Goal: Navigation & Orientation: Find specific page/section

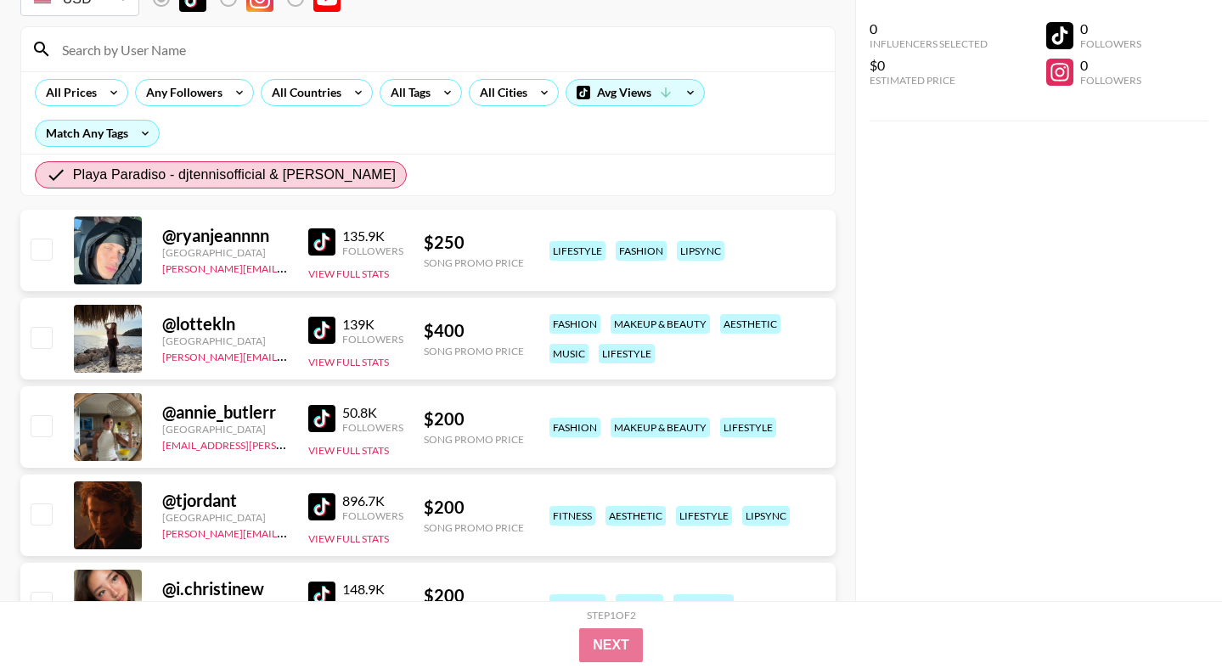
scroll to position [179, 0]
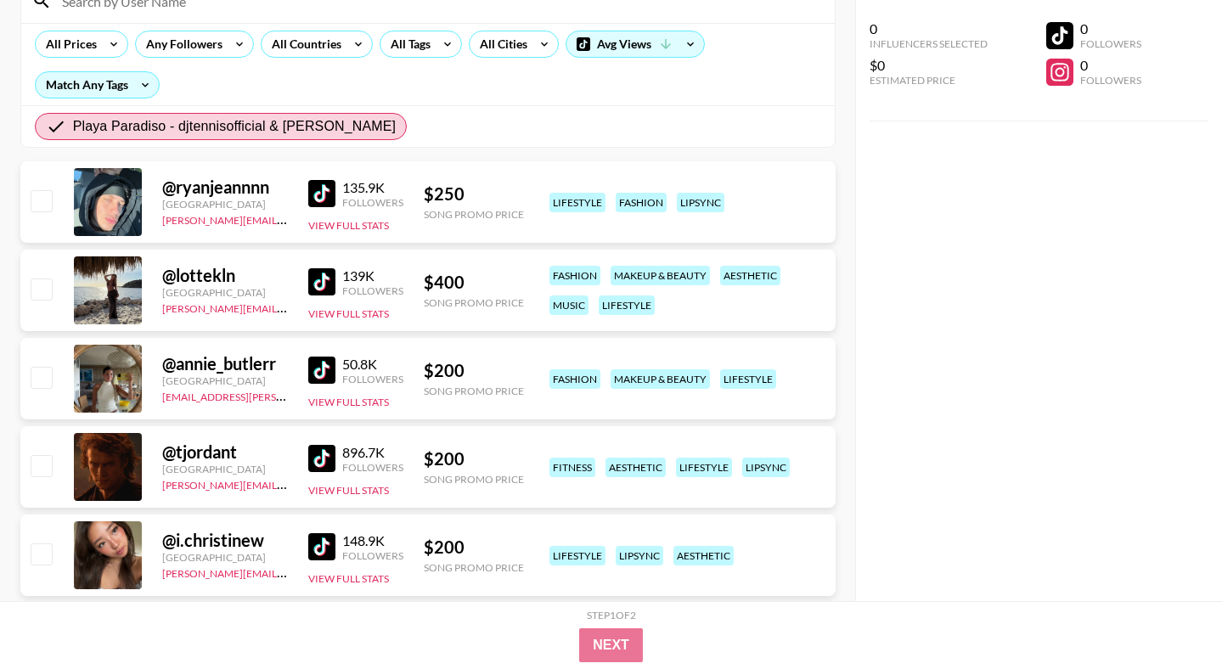
click at [330, 368] on img at bounding box center [321, 370] width 27 height 27
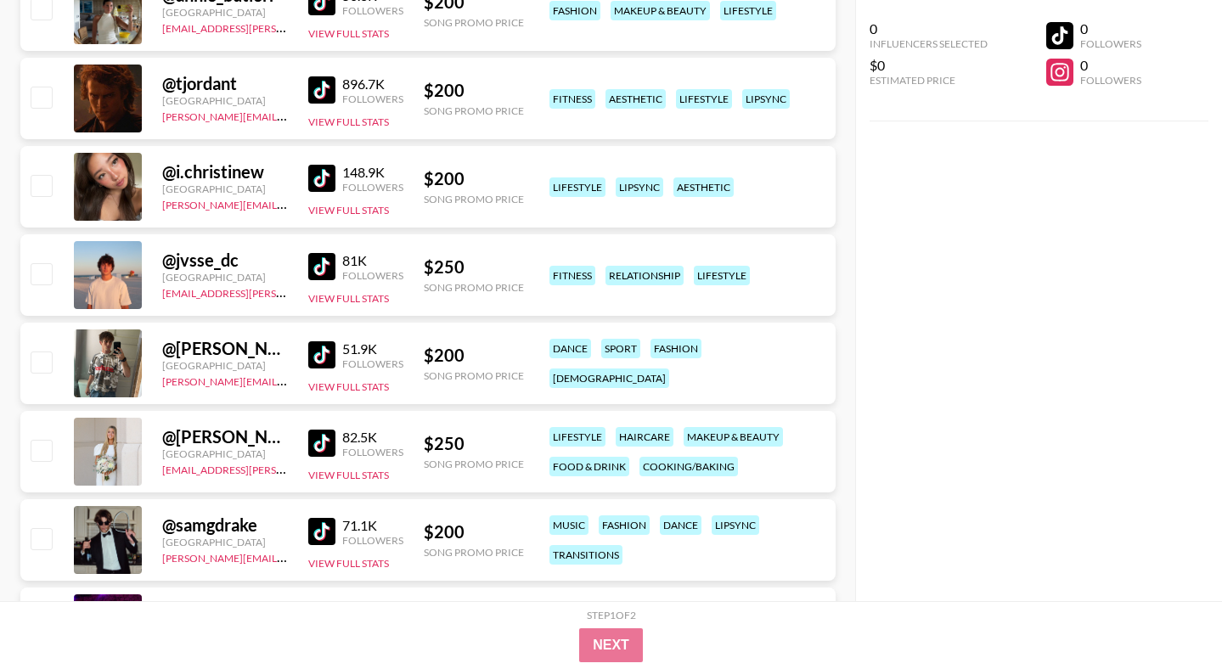
scroll to position [1105, 0]
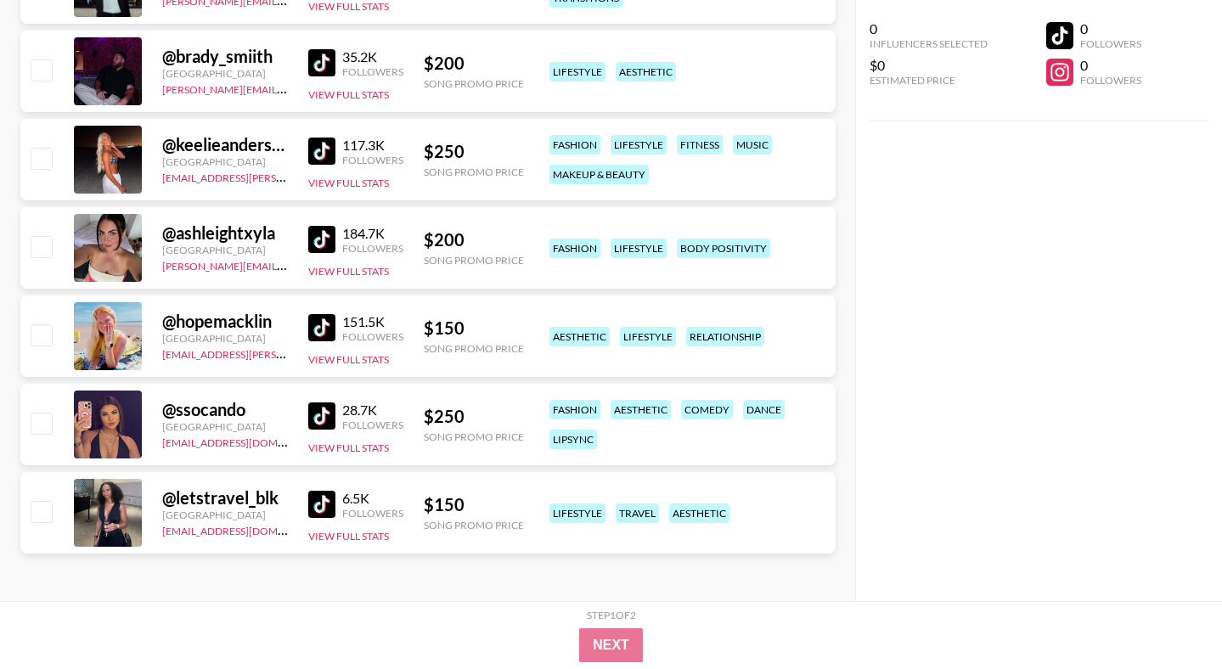
click at [313, 510] on img at bounding box center [321, 504] width 27 height 27
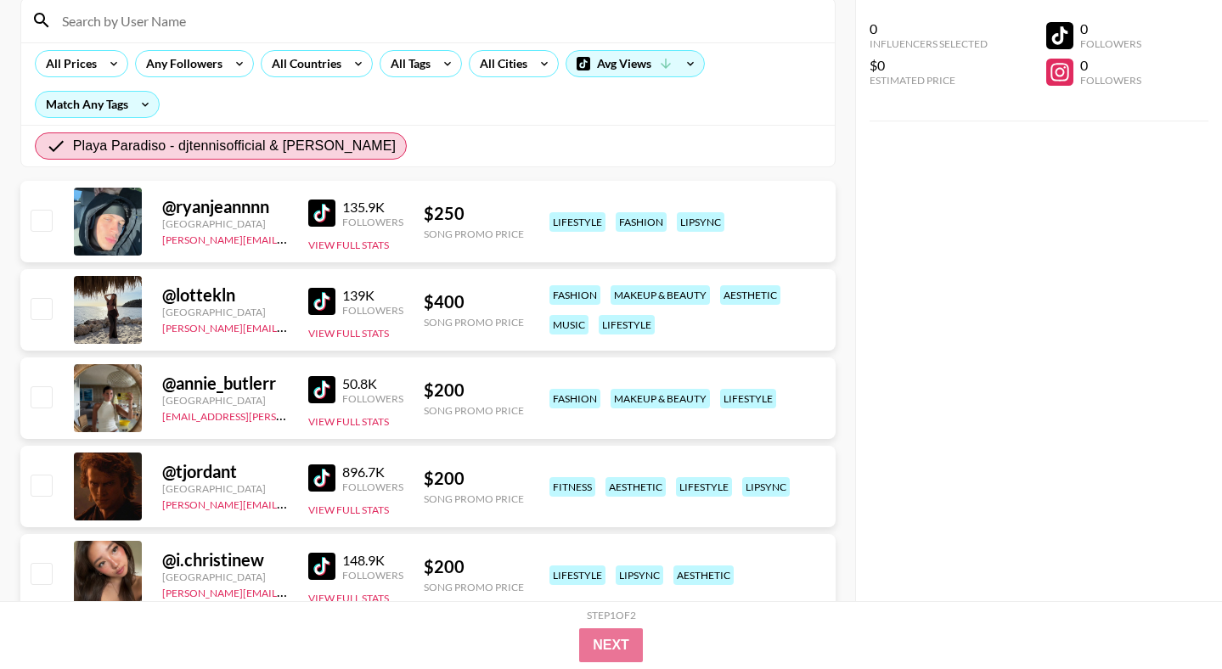
scroll to position [160, 0]
click at [322, 384] on img at bounding box center [321, 388] width 27 height 27
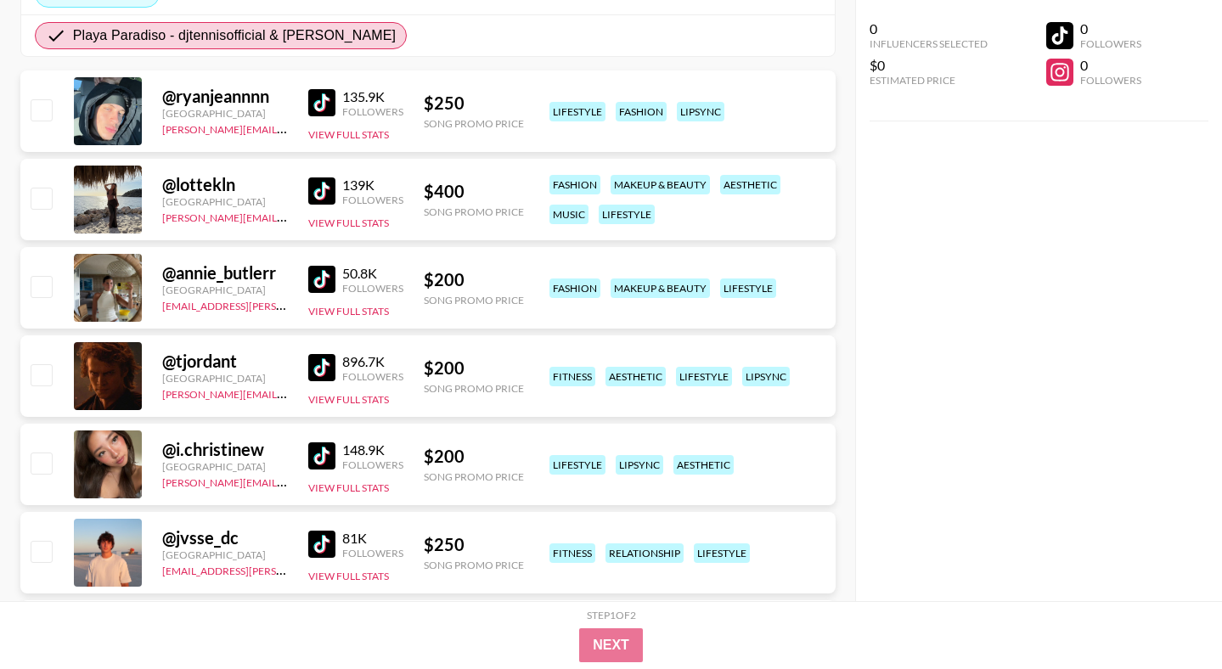
scroll to position [273, 0]
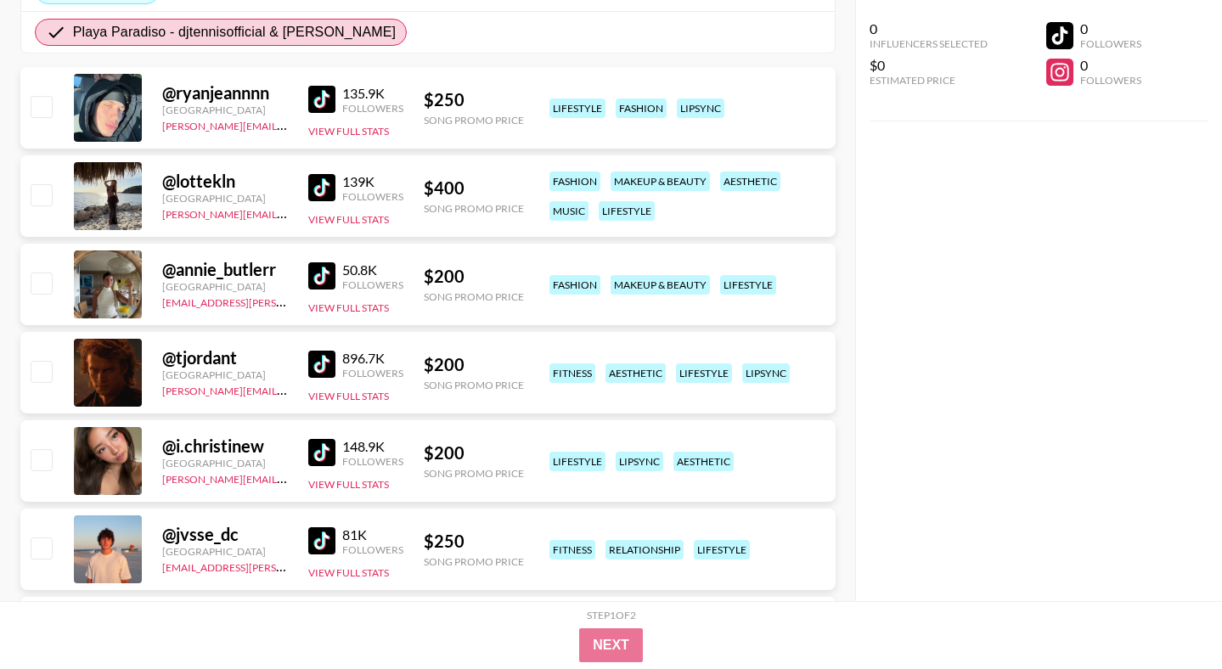
click at [324, 448] on img at bounding box center [321, 452] width 27 height 27
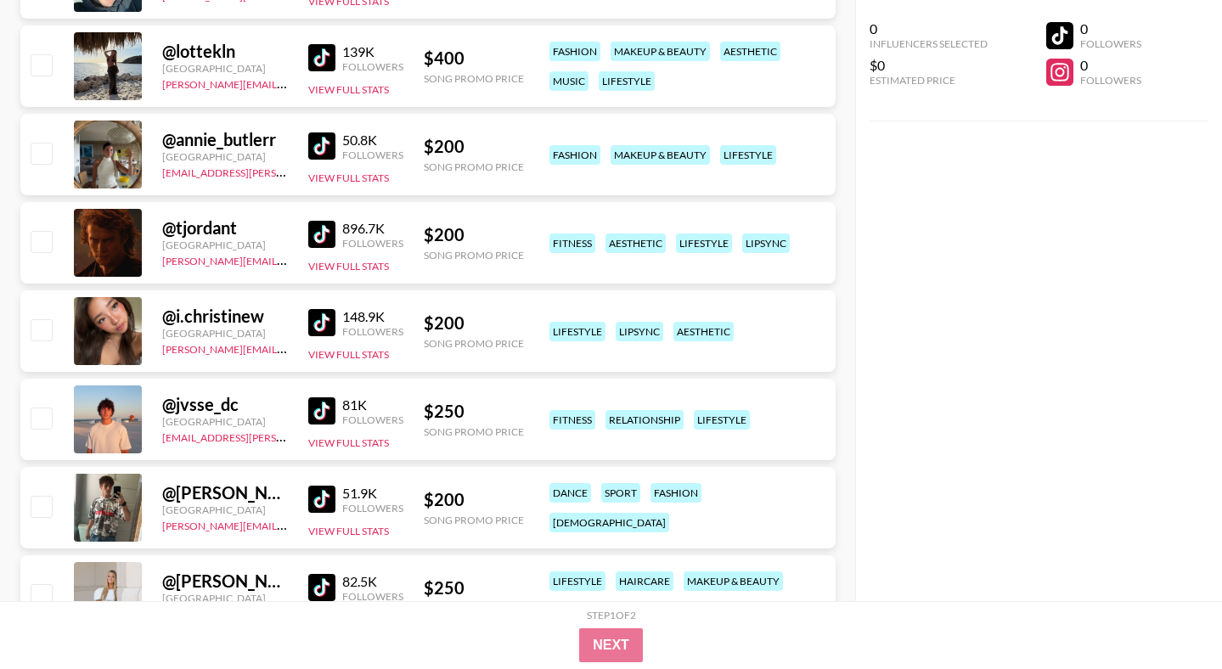
scroll to position [408, 0]
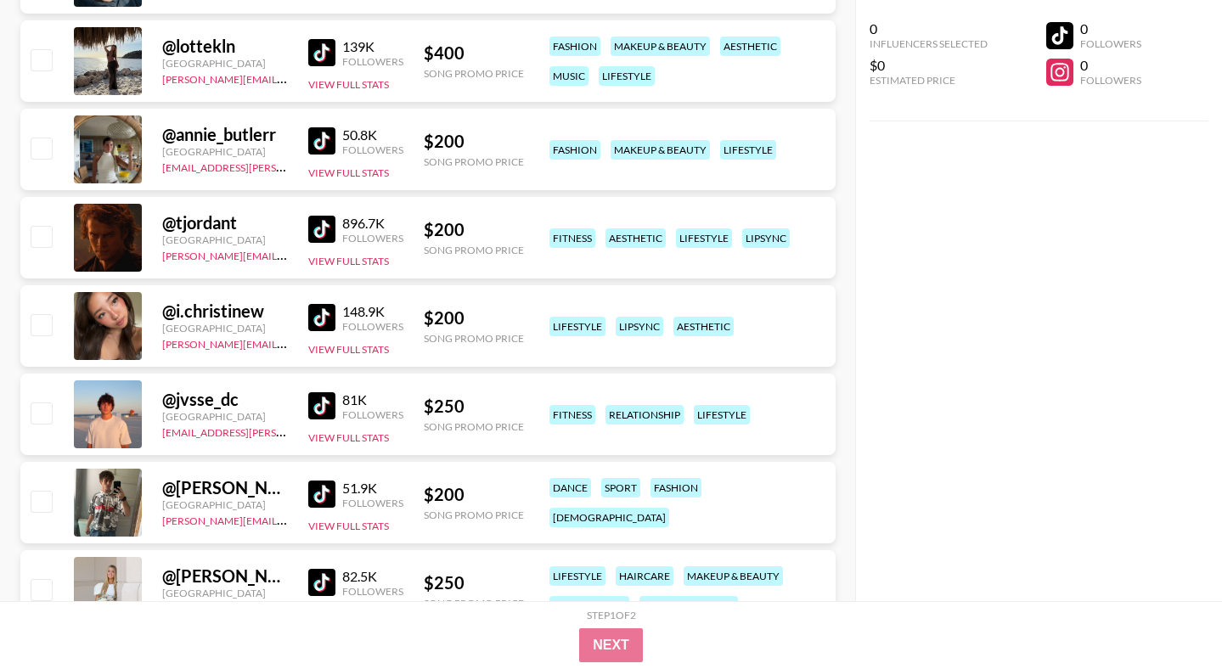
click at [318, 408] on img at bounding box center [321, 405] width 27 height 27
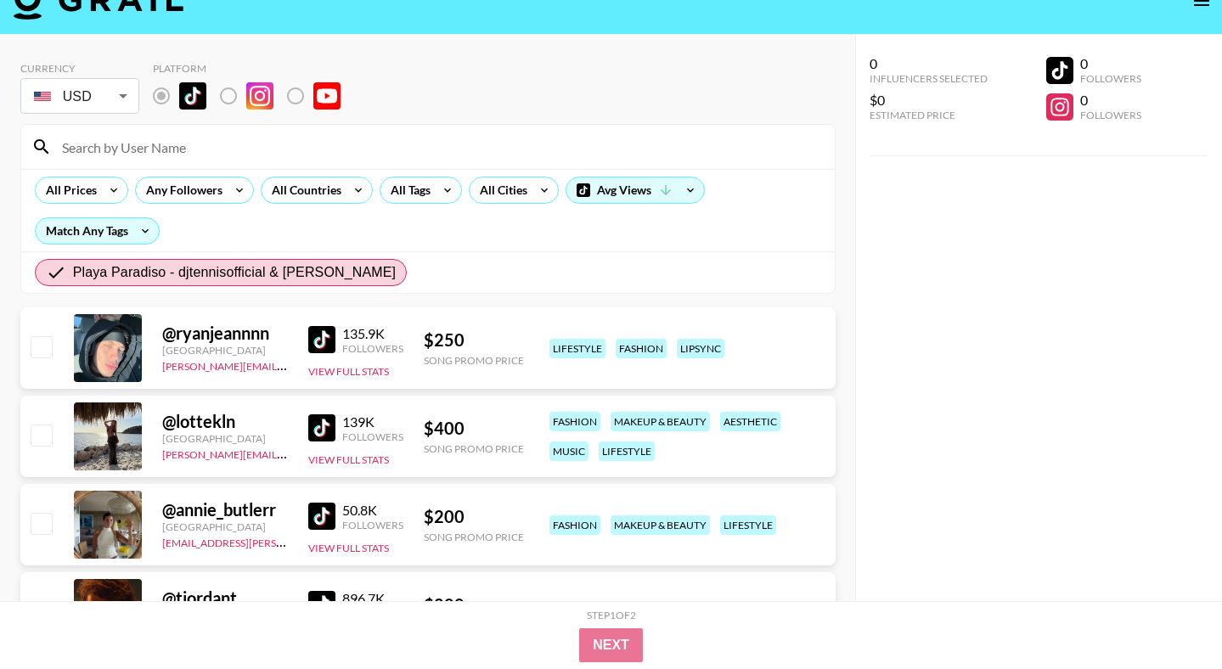
scroll to position [43, 0]
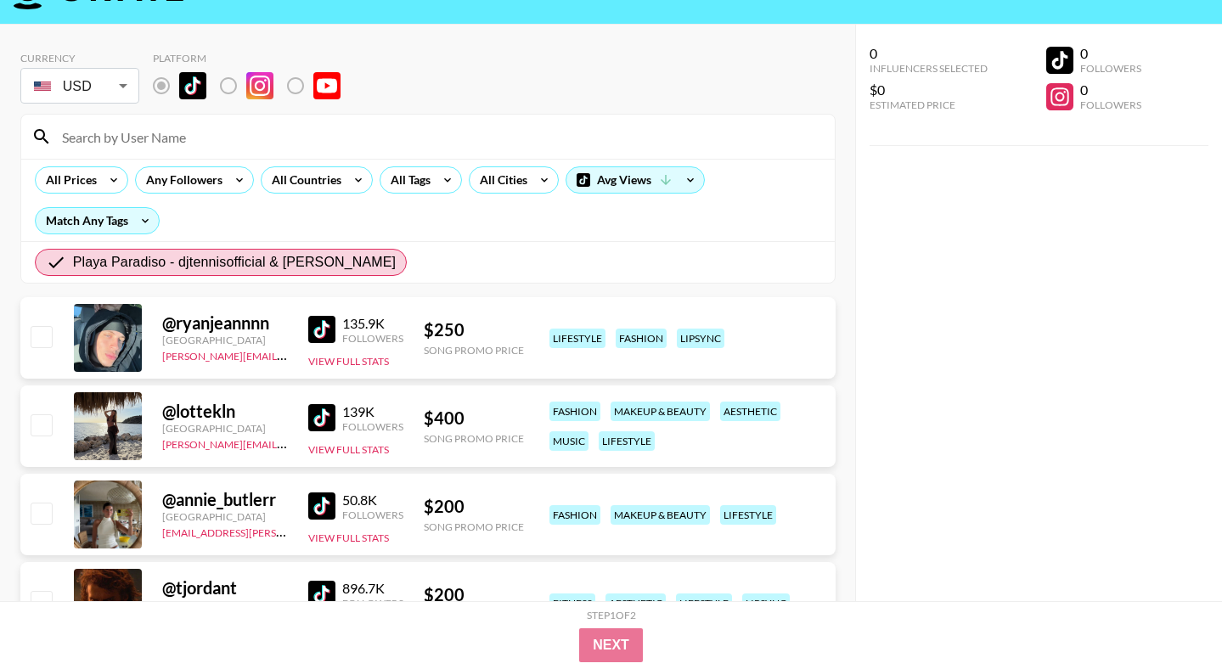
click at [319, 329] on img at bounding box center [321, 329] width 27 height 27
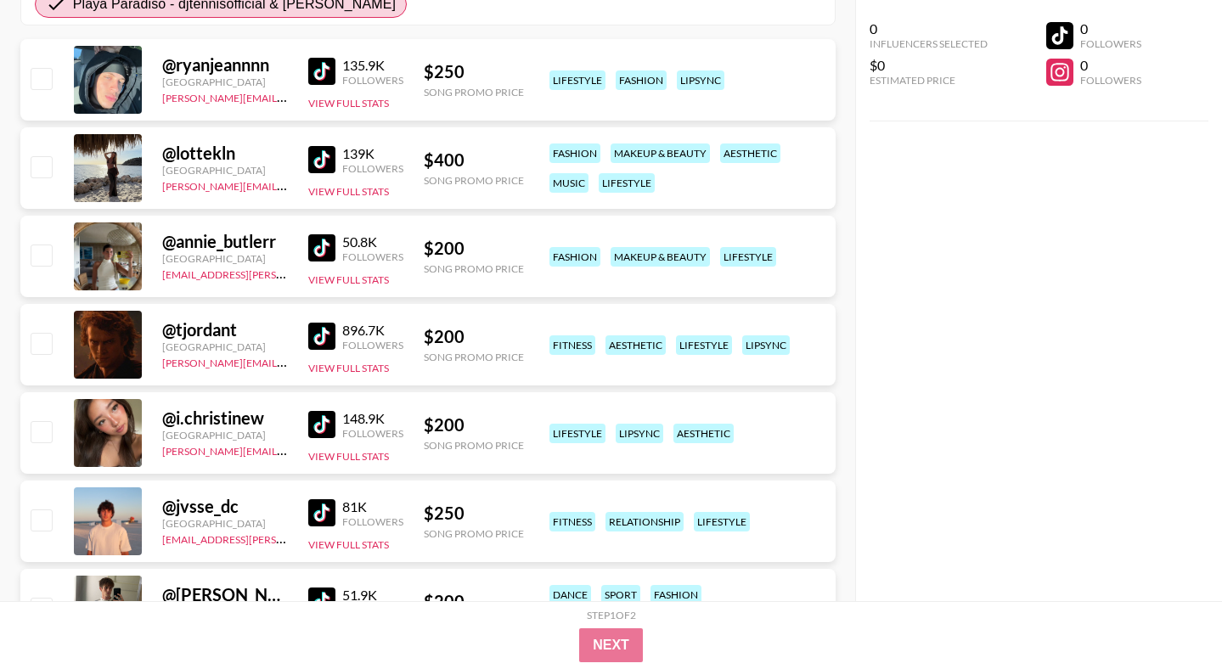
scroll to position [318, 0]
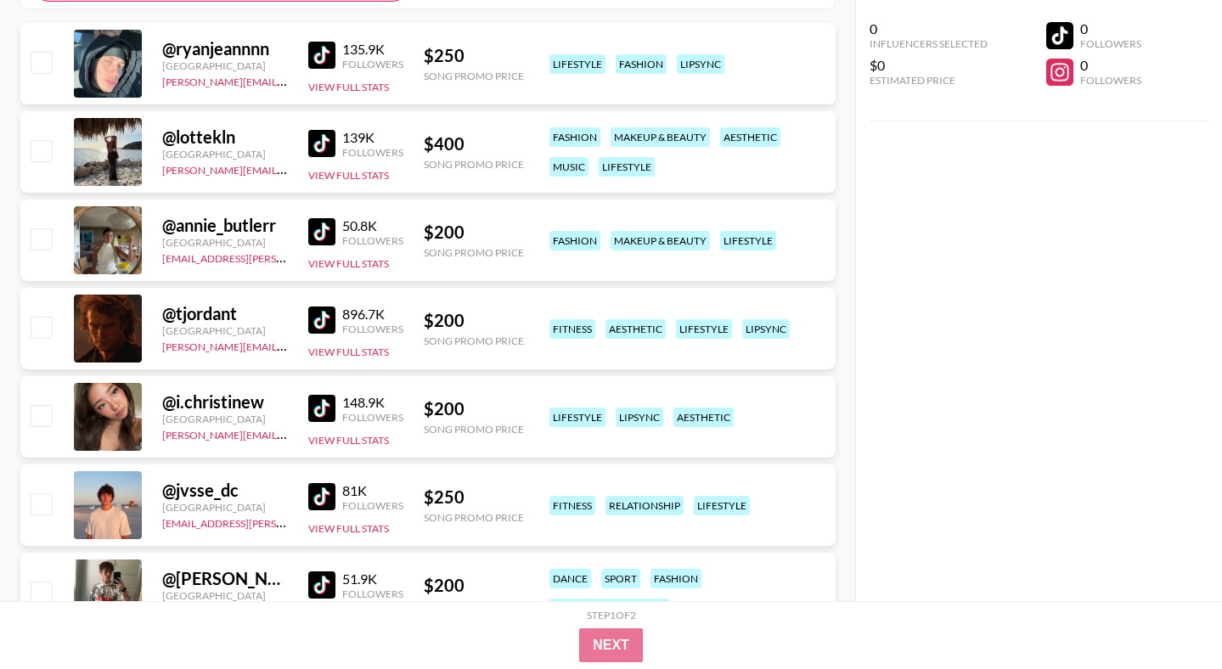
click at [318, 319] on img at bounding box center [321, 320] width 27 height 27
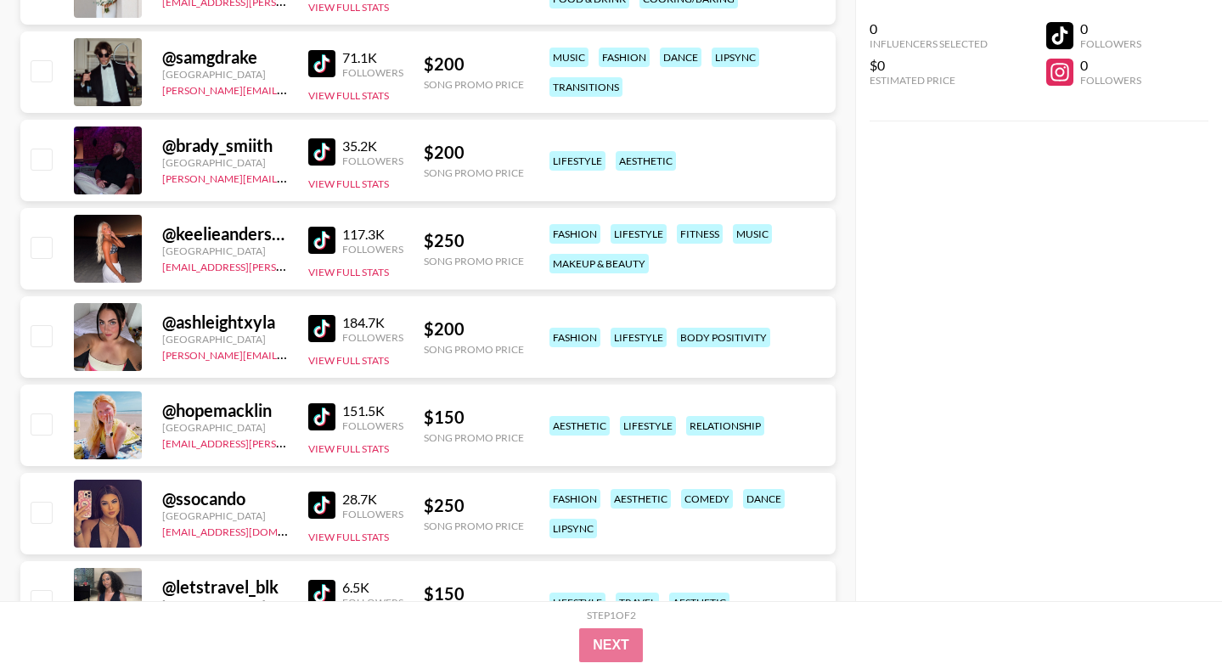
scroll to position [1105, 0]
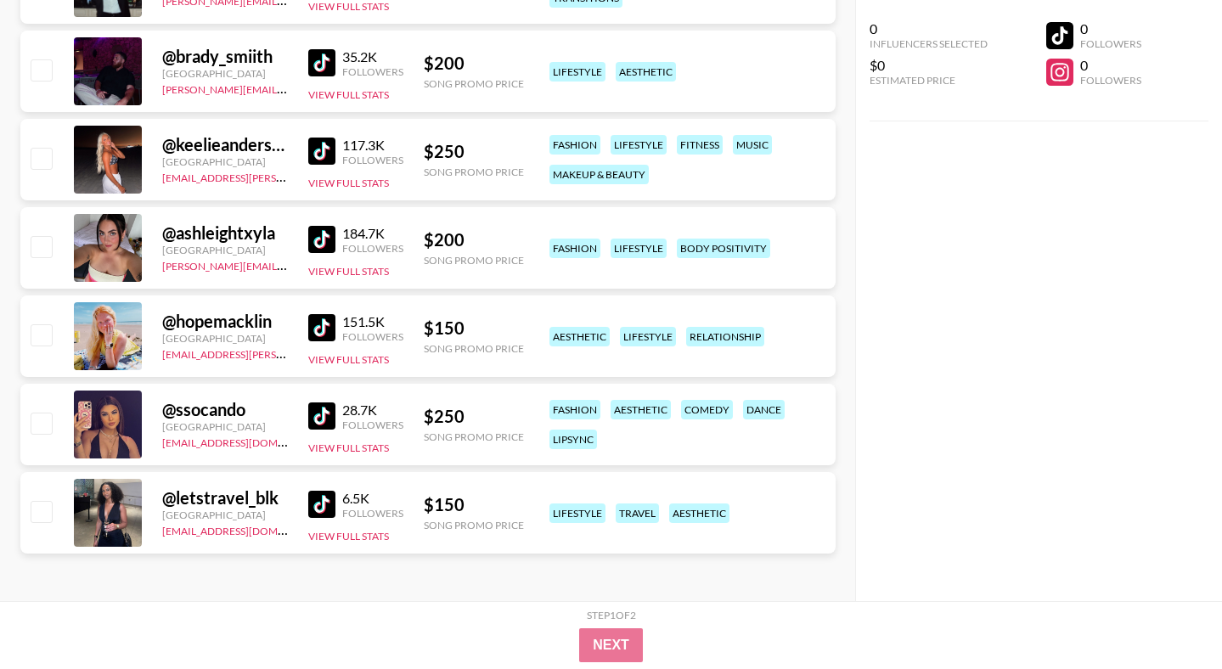
click at [317, 501] on img at bounding box center [321, 504] width 27 height 27
click at [322, 418] on img at bounding box center [321, 416] width 27 height 27
click at [312, 330] on img at bounding box center [321, 327] width 27 height 27
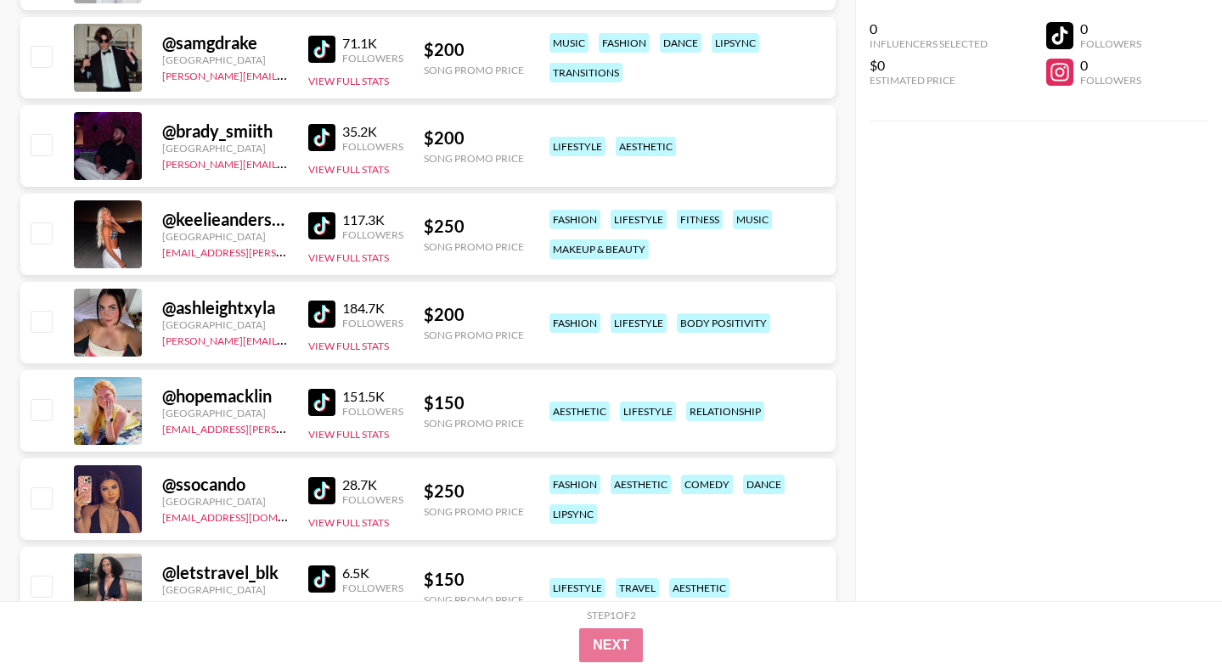
scroll to position [1028, 0]
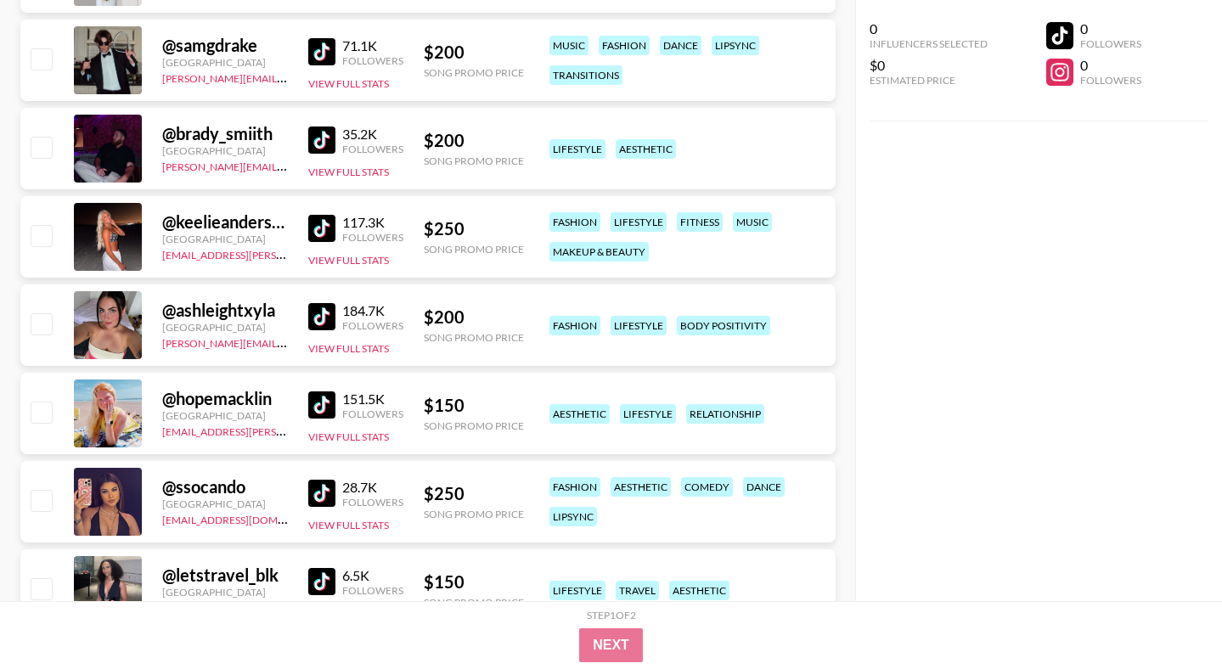
click at [328, 312] on img at bounding box center [321, 316] width 27 height 27
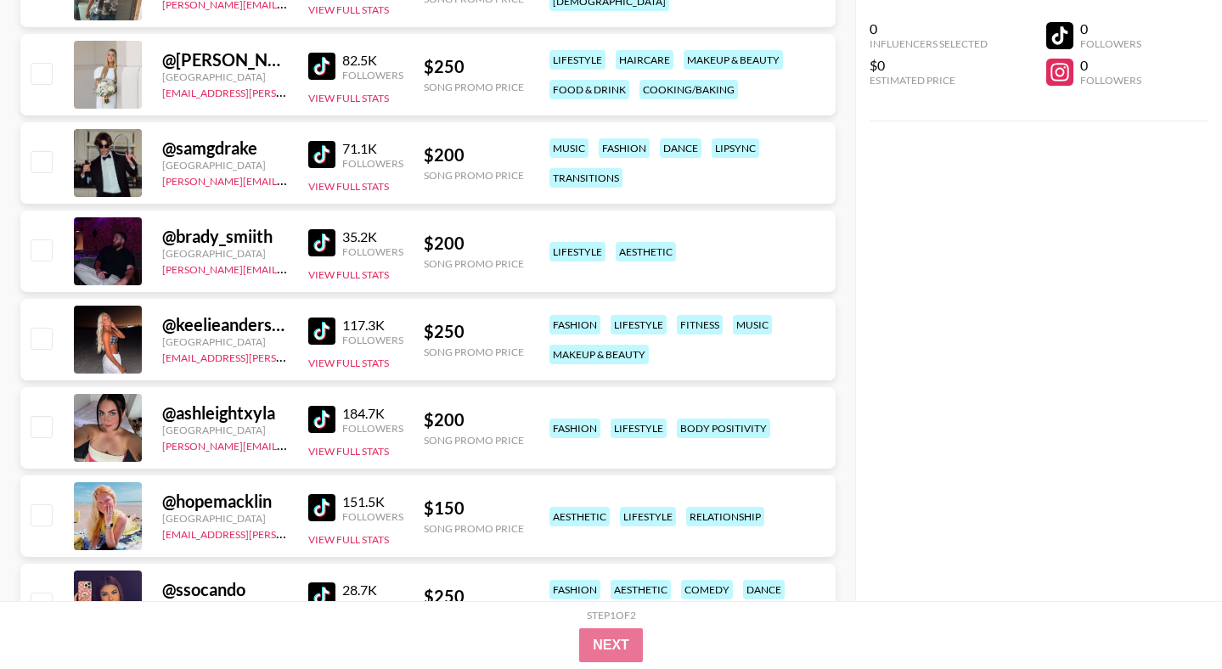
scroll to position [923, 0]
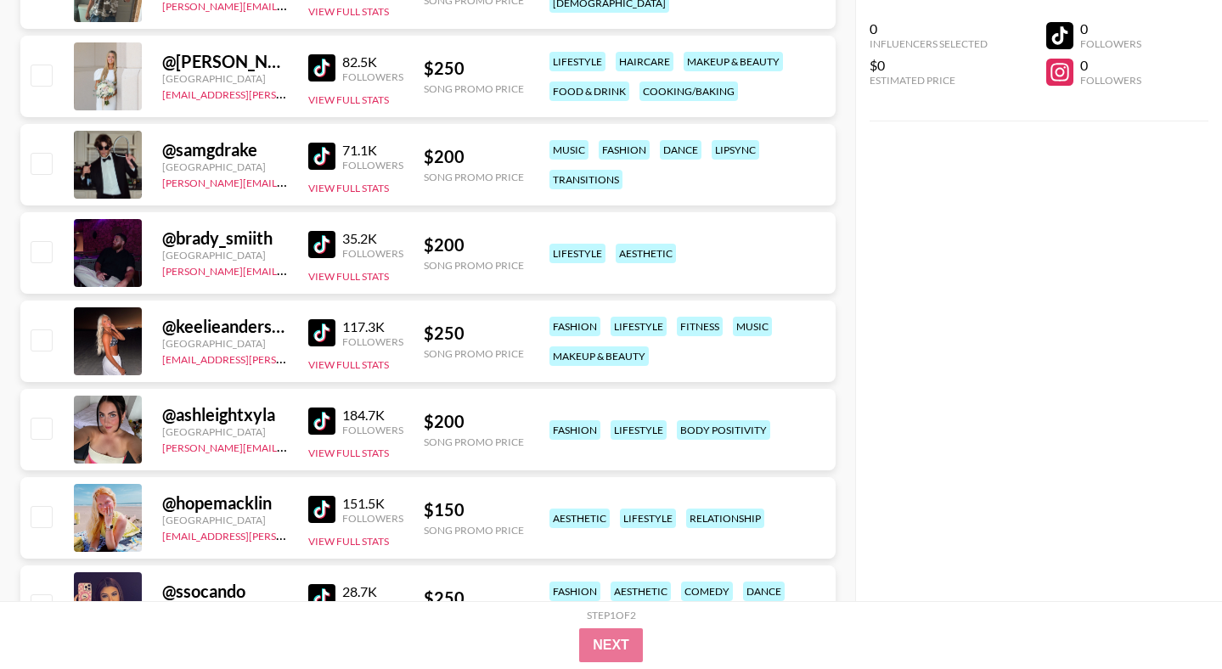
click at [324, 244] on img at bounding box center [321, 244] width 27 height 27
click at [316, 156] on img at bounding box center [321, 156] width 27 height 27
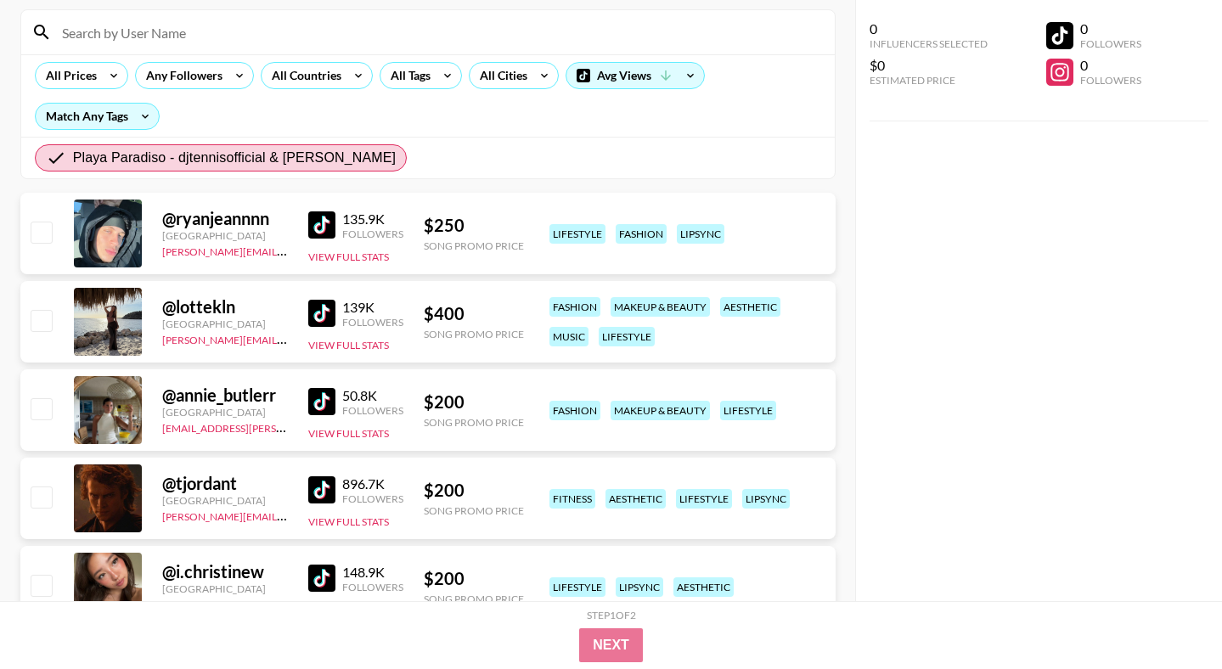
scroll to position [147, 0]
click at [317, 310] on img at bounding box center [321, 314] width 27 height 27
